Goal: Task Accomplishment & Management: Manage account settings

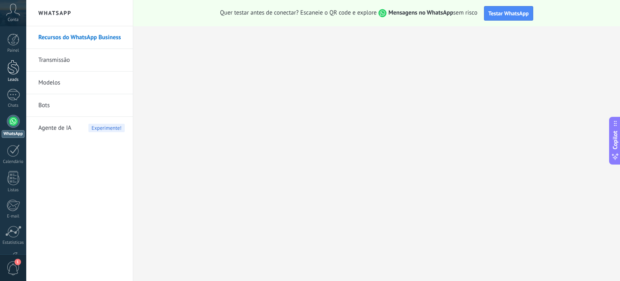
click at [13, 70] on div at bounding box center [13, 67] width 12 height 15
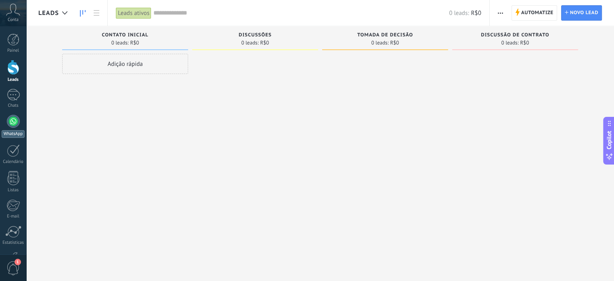
click at [14, 125] on div at bounding box center [13, 121] width 13 height 13
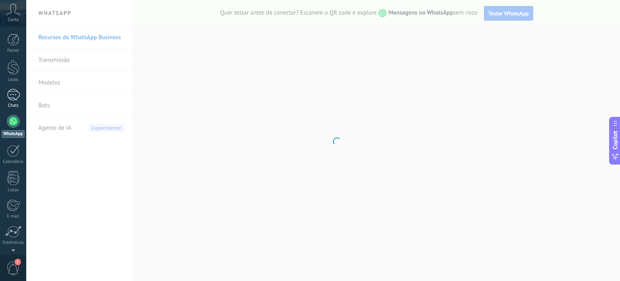
click at [11, 94] on div at bounding box center [13, 95] width 13 height 12
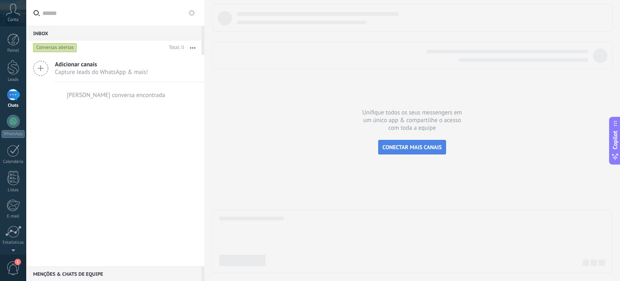
click at [386, 147] on span "CONECTAR MAIS CANAIS" at bounding box center [412, 146] width 59 height 7
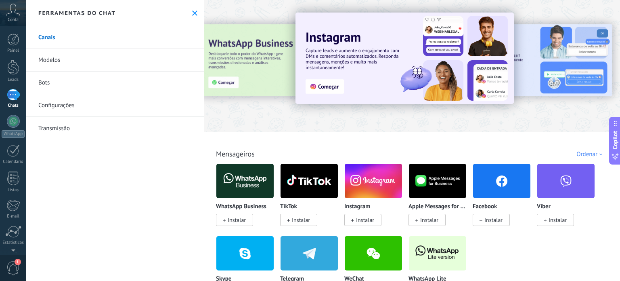
click at [229, 222] on span "Instalar" at bounding box center [237, 219] width 18 height 7
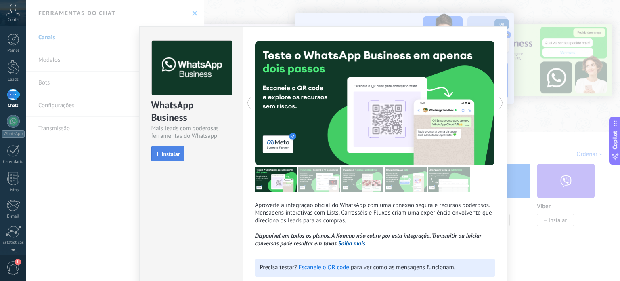
click at [179, 154] on button "Instalar" at bounding box center [167, 153] width 33 height 15
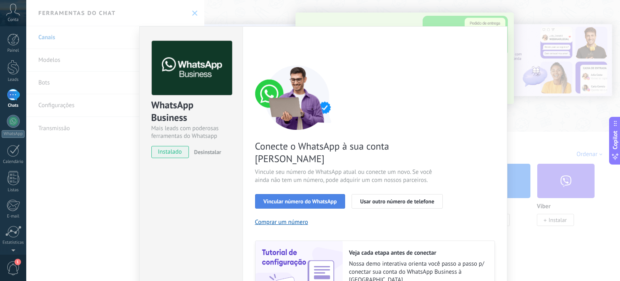
click at [272, 198] on span "Vincular número do WhatsApp" at bounding box center [300, 201] width 73 height 6
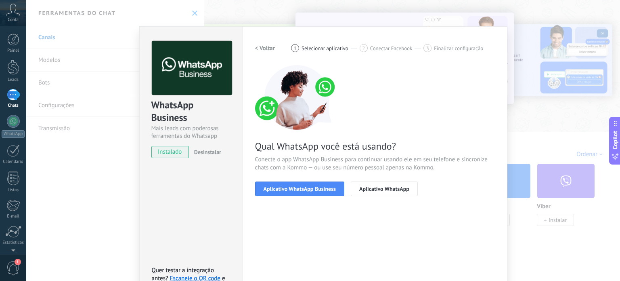
click at [272, 188] on span "Aplicativo WhatsApp Business" at bounding box center [300, 189] width 72 height 6
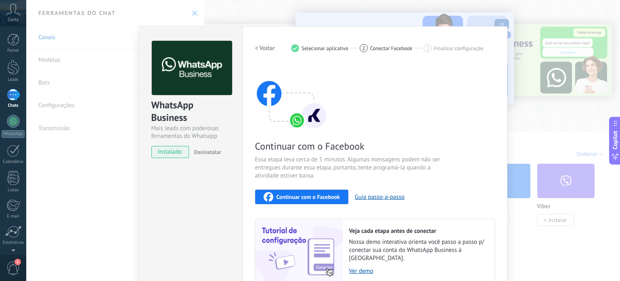
click at [171, 151] on span "instalado" at bounding box center [170, 152] width 37 height 12
click at [172, 72] on img at bounding box center [192, 68] width 80 height 54
click at [173, 152] on span "instalado" at bounding box center [170, 152] width 37 height 12
click at [264, 46] on h2 "< Voltar" at bounding box center [265, 48] width 20 height 8
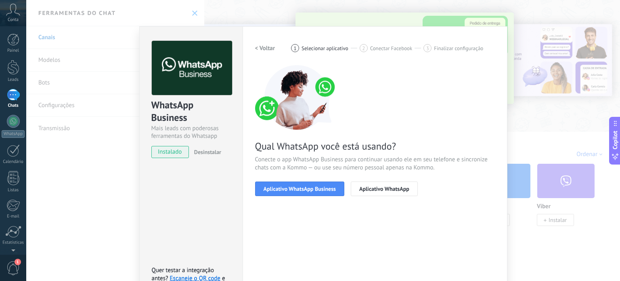
click at [187, 12] on div "WhatsApp Business Mais leads com poderosas ferramentas do Whatsapp instalado De…" at bounding box center [323, 140] width 594 height 281
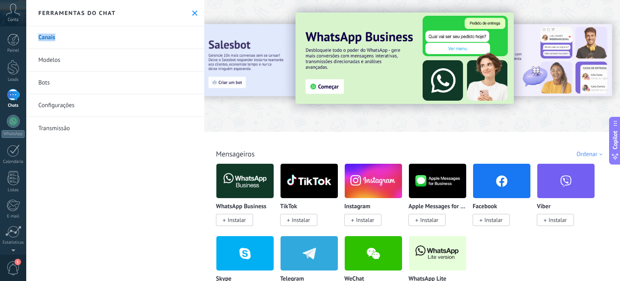
click at [187, 12] on div "Ferramentas do chat" at bounding box center [115, 13] width 178 height 26
click at [317, 83] on img at bounding box center [405, 58] width 218 height 91
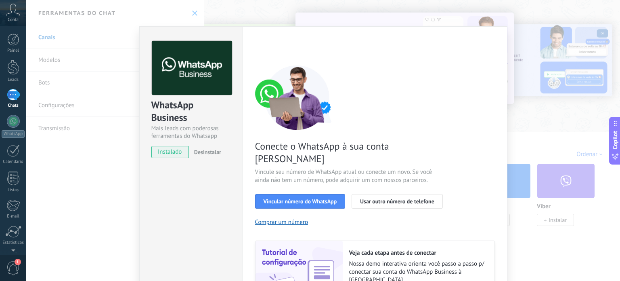
click at [544, 55] on div "WhatsApp Business Mais leads com poderosas ferramentas do Whatsapp instalado De…" at bounding box center [323, 140] width 594 height 281
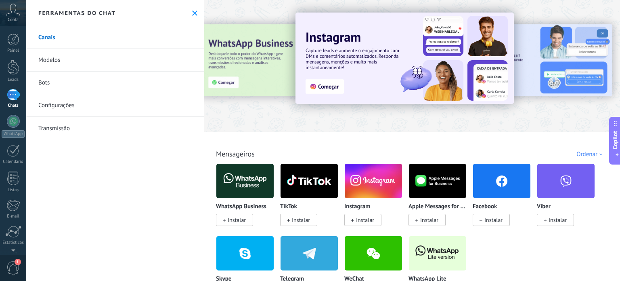
click at [13, 98] on div at bounding box center [13, 95] width 13 height 12
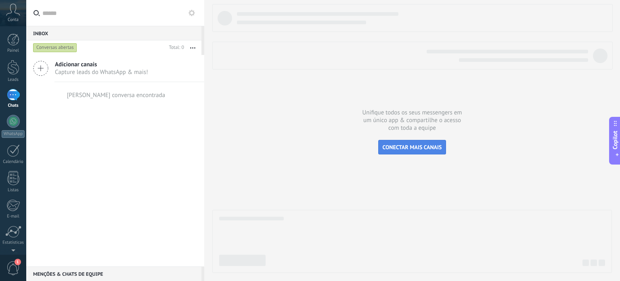
click at [392, 146] on span "CONECTAR MAIS CANAIS" at bounding box center [412, 146] width 59 height 7
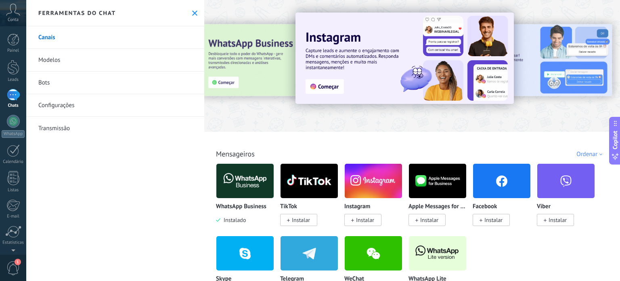
click at [239, 186] on img at bounding box center [244, 180] width 57 height 39
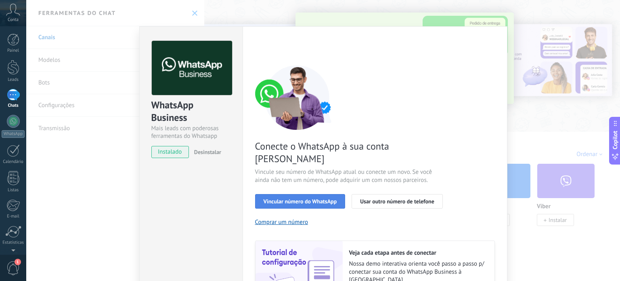
click at [276, 198] on span "Vincular número do WhatsApp" at bounding box center [300, 201] width 73 height 6
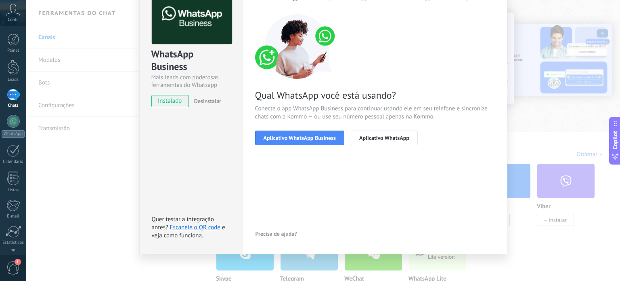
scroll to position [50, 0]
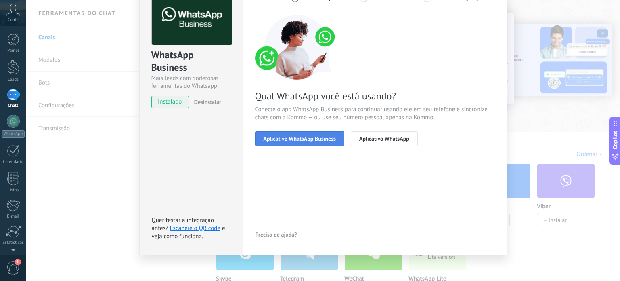
click at [297, 137] on span "Aplicativo WhatsApp Business" at bounding box center [300, 139] width 72 height 6
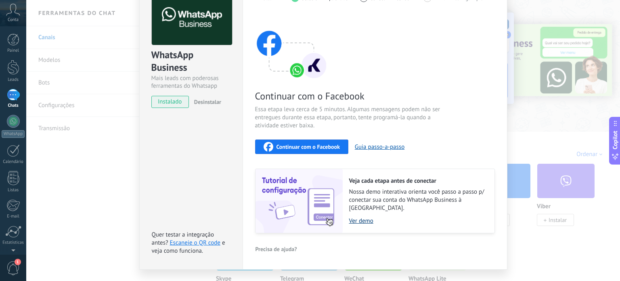
click at [368, 217] on link "Ver demo" at bounding box center [417, 221] width 137 height 8
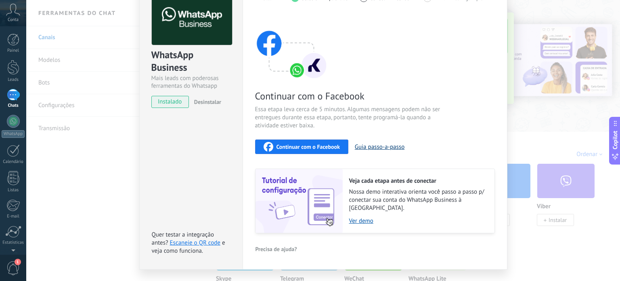
click at [358, 146] on button "Guia passo-a-passo" at bounding box center [380, 147] width 50 height 8
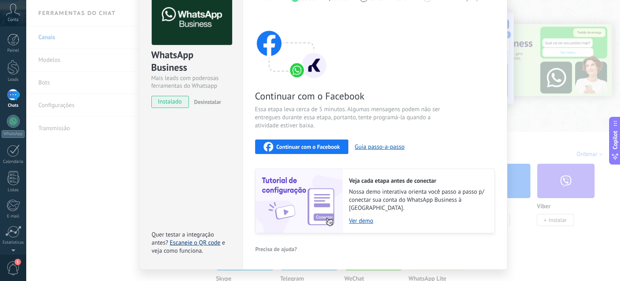
click at [194, 239] on link "Escaneie o QR code" at bounding box center [195, 243] width 50 height 8
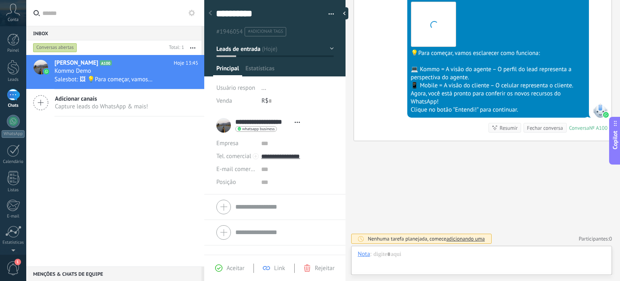
scroll to position [12, 0]
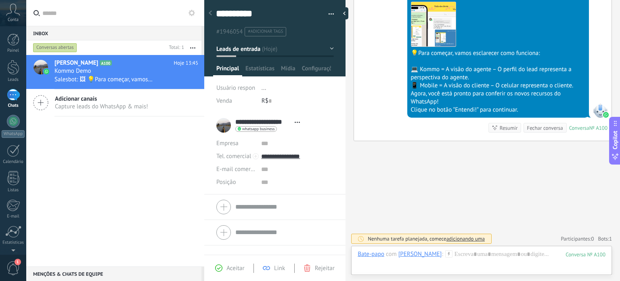
click at [7, 10] on icon at bounding box center [13, 10] width 14 height 12
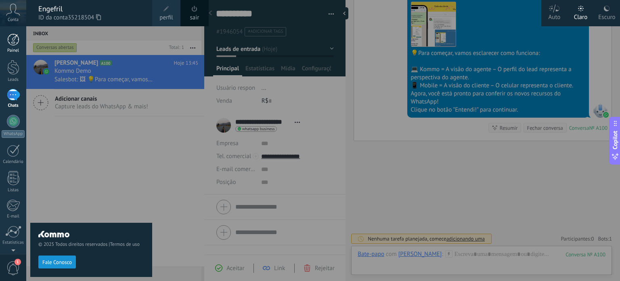
click at [11, 48] on link "Painel" at bounding box center [13, 44] width 26 height 20
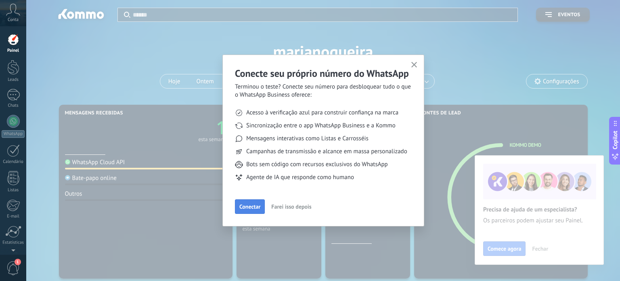
click at [246, 209] on span "Conectar" at bounding box center [249, 206] width 21 height 6
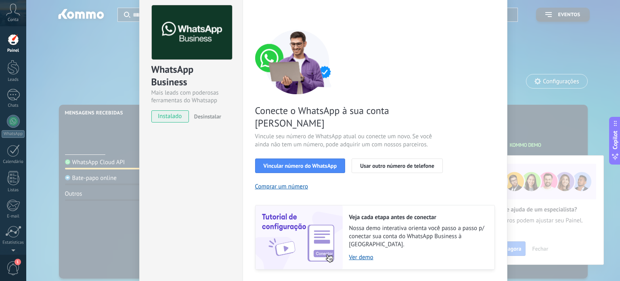
scroll to position [71, 0]
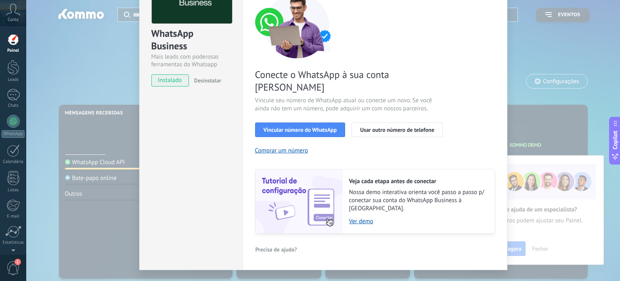
click at [94, 75] on div "WhatsApp Business Mais leads com poderosas ferramentas do Whatsapp instalado De…" at bounding box center [323, 140] width 594 height 281
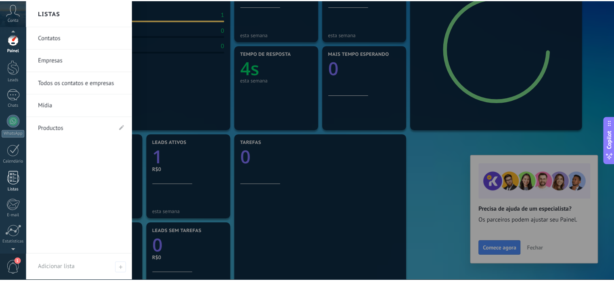
scroll to position [55, 0]
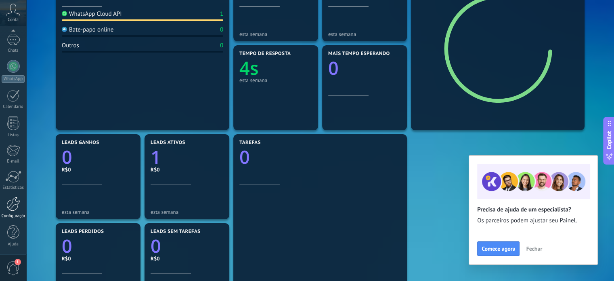
click at [16, 206] on div at bounding box center [13, 204] width 14 height 14
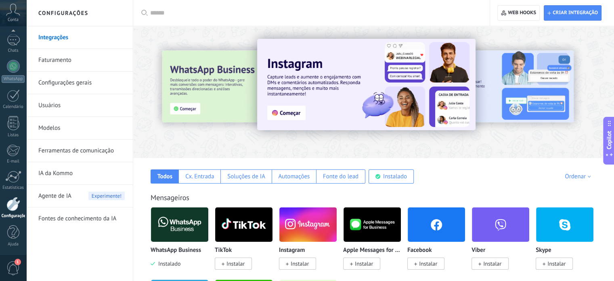
click at [58, 36] on link "Integrações" at bounding box center [81, 37] width 86 height 23
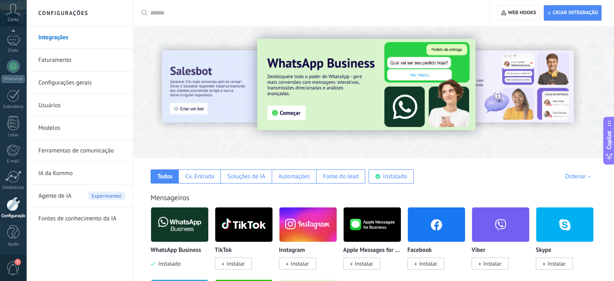
click at [74, 82] on link "Configurações gerais" at bounding box center [81, 82] width 86 height 23
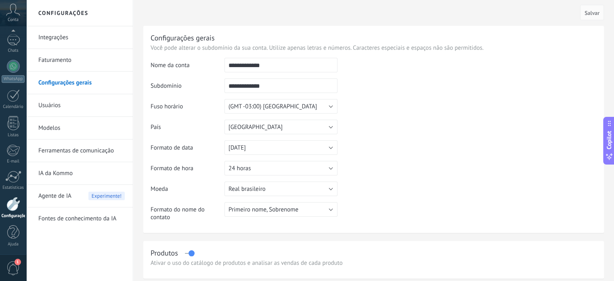
click at [271, 67] on input "**********" at bounding box center [280, 65] width 113 height 15
type input "********"
click at [276, 84] on input "**********" at bounding box center [280, 85] width 113 height 15
type input "*"
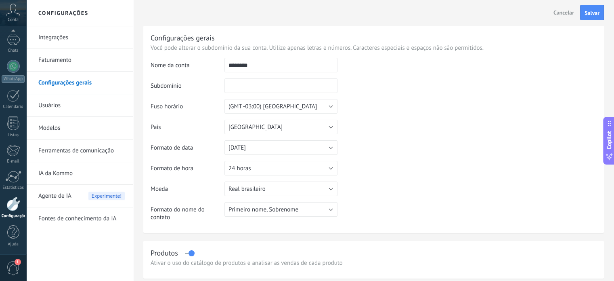
type input "*"
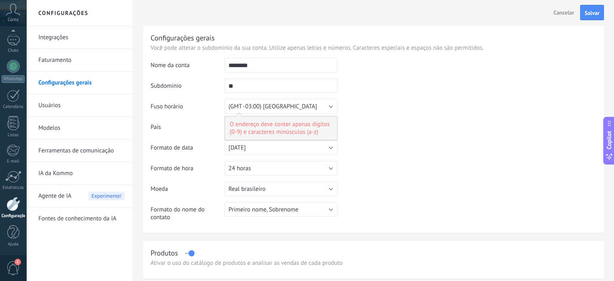
type input "*"
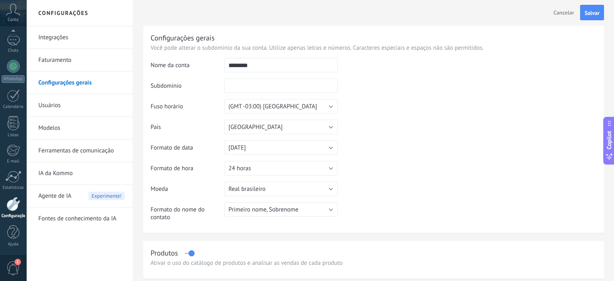
type input "*"
click at [276, 84] on input "text" at bounding box center [280, 85] width 113 height 15
type input "*"
type input "********"
click at [383, 100] on td at bounding box center [466, 99] width 259 height 82
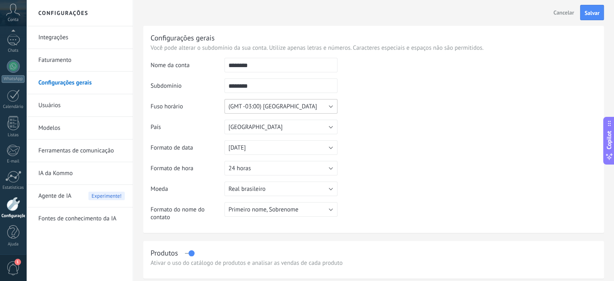
click at [320, 107] on button "(GMT -03:00) [GEOGRAPHIC_DATA]" at bounding box center [280, 106] width 113 height 15
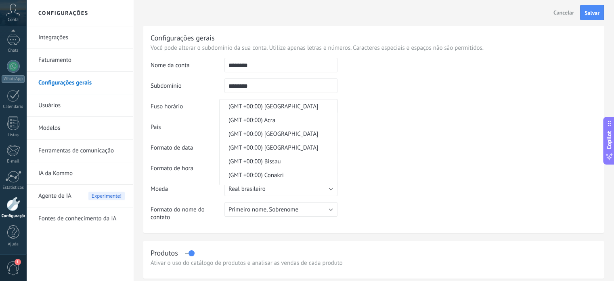
scroll to position [4065, 0]
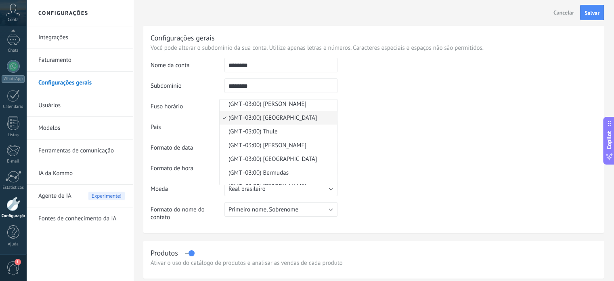
click at [320, 97] on li "(GMT -03:00) [GEOGRAPHIC_DATA]" at bounding box center [278, 90] width 117 height 14
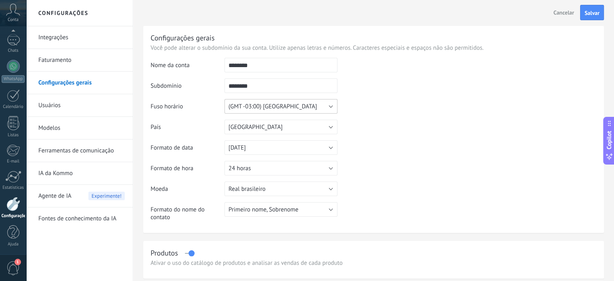
click at [320, 107] on button "(GMT -03:00) [GEOGRAPHIC_DATA]" at bounding box center [280, 106] width 113 height 15
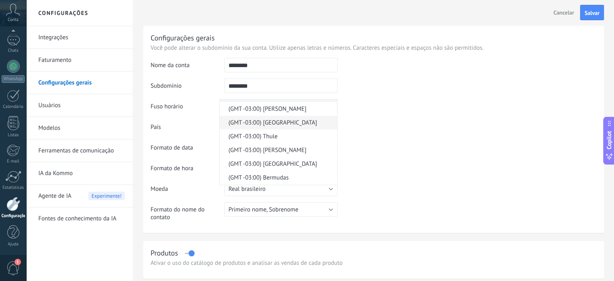
scroll to position [4060, 0]
click at [288, 127] on span "(GMT -03:00) [GEOGRAPHIC_DATA]" at bounding box center [277, 123] width 115 height 8
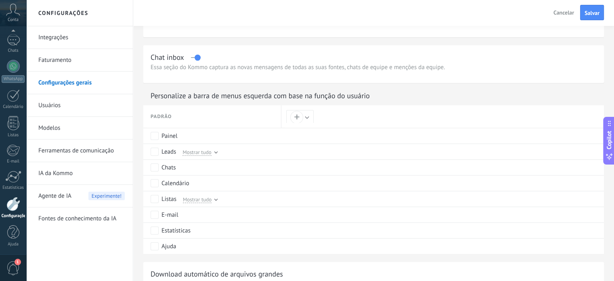
scroll to position [353, 0]
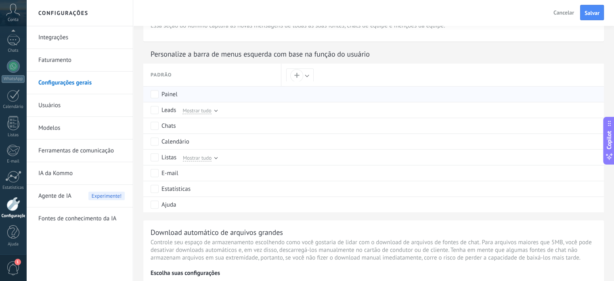
click at [159, 96] on label "Painel" at bounding box center [164, 93] width 27 height 7
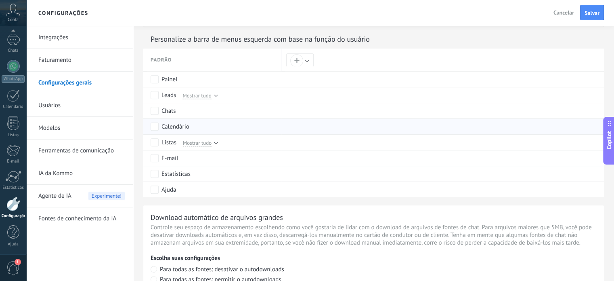
scroll to position [367, 0]
click at [304, 61] on button "+" at bounding box center [299, 62] width 27 height 14
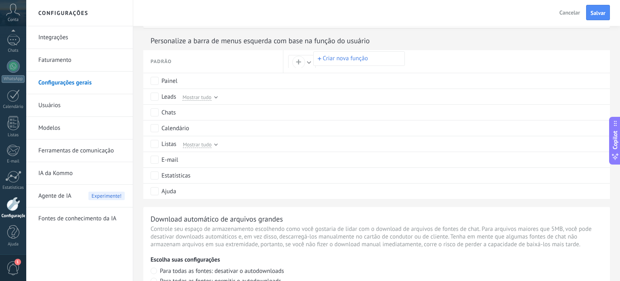
click at [413, 42] on div at bounding box center [310, 140] width 620 height 281
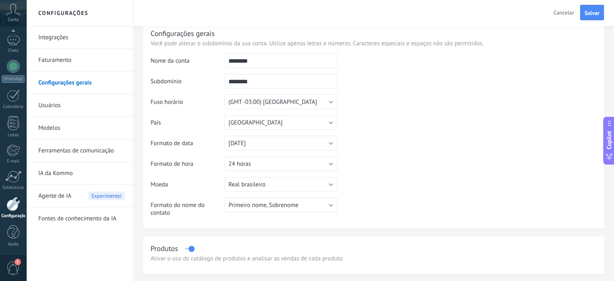
scroll to position [0, 0]
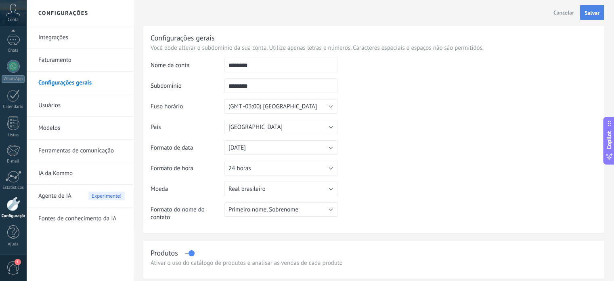
click at [593, 11] on span "Salvar" at bounding box center [592, 13] width 15 height 6
